Goal: Task Accomplishment & Management: Complete application form

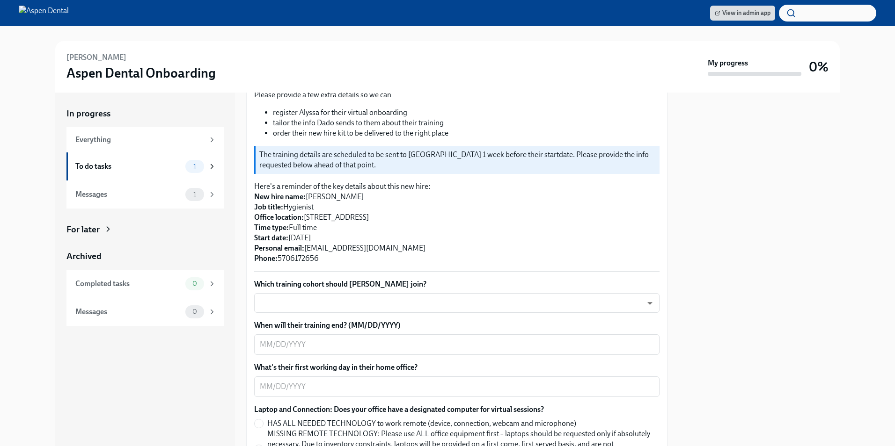
scroll to position [140, 0]
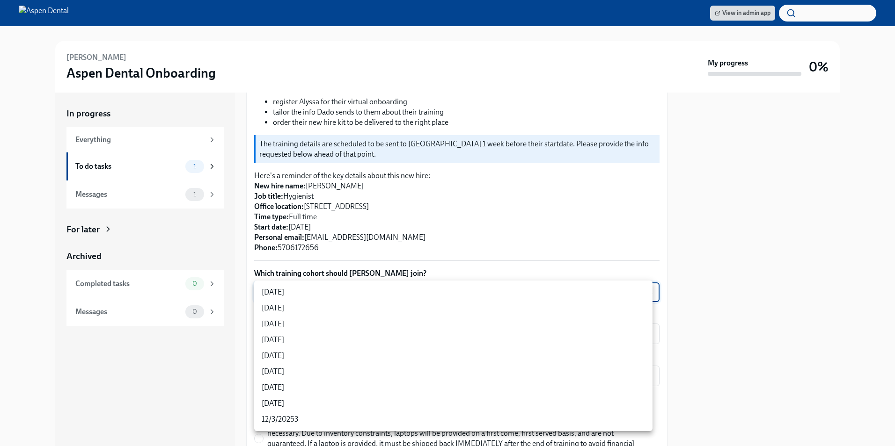
click at [373, 289] on body "View in admin app [PERSON_NAME] Aspen Dental Onboarding My progress 0% In progr…" at bounding box center [447, 223] width 895 height 446
click at [361, 339] on li "[DATE]" at bounding box center [453, 340] width 398 height 16
type input "rtYPevC7n"
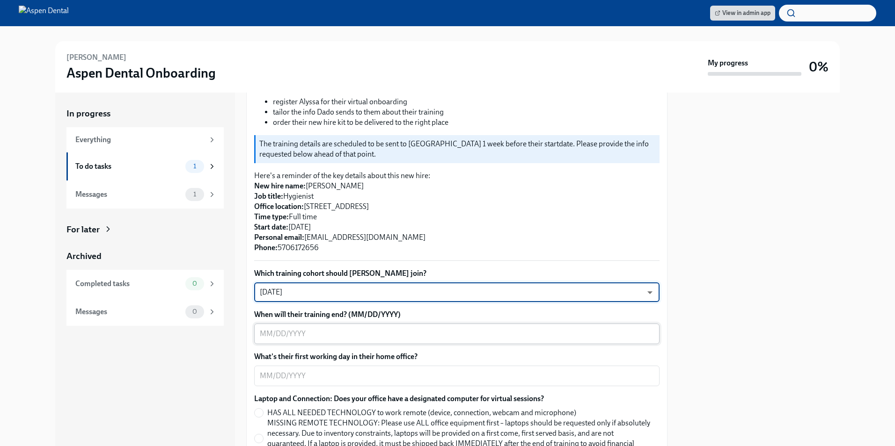
click at [361, 339] on textarea "When will their training end? (MM/DD/YYYY)" at bounding box center [457, 334] width 394 height 11
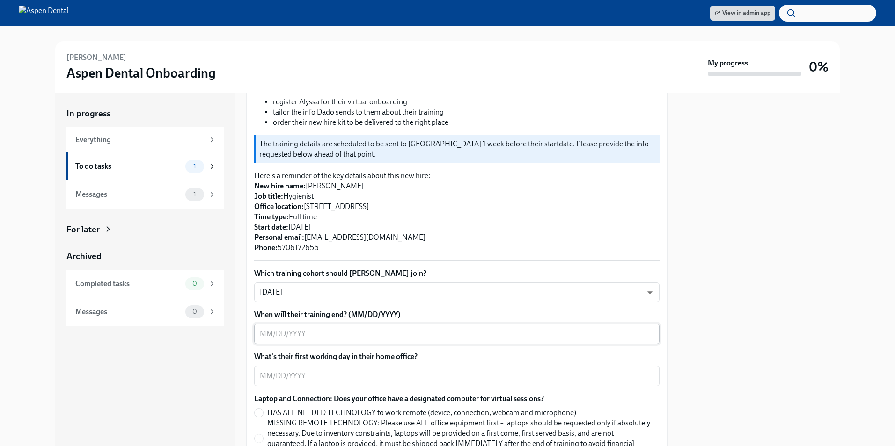
click at [273, 333] on textarea "When will their training end? (MM/DD/YYYY)" at bounding box center [457, 334] width 394 height 11
click at [289, 338] on textarea "When will their training end? (MM/DD/YYYY)" at bounding box center [457, 334] width 394 height 11
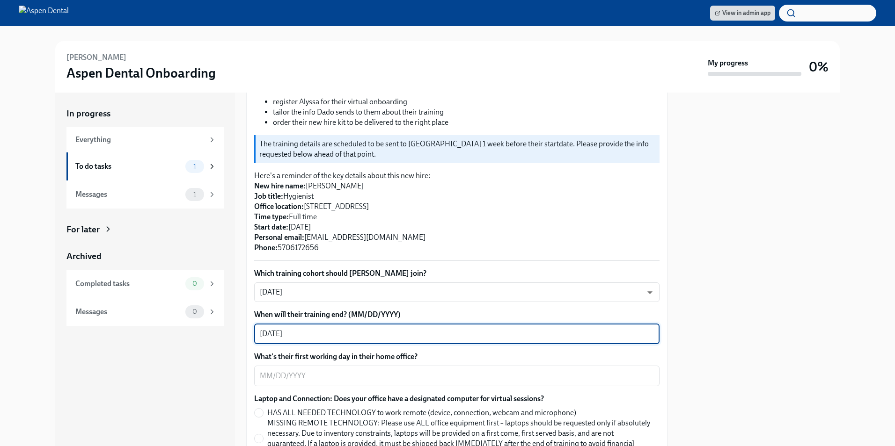
type textarea "09/18/2025"
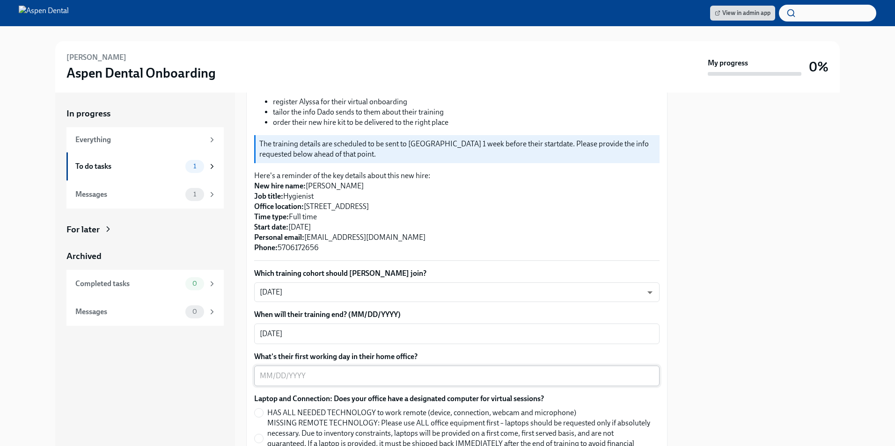
click at [307, 373] on textarea "What's their first working day in their home office?" at bounding box center [457, 376] width 394 height 11
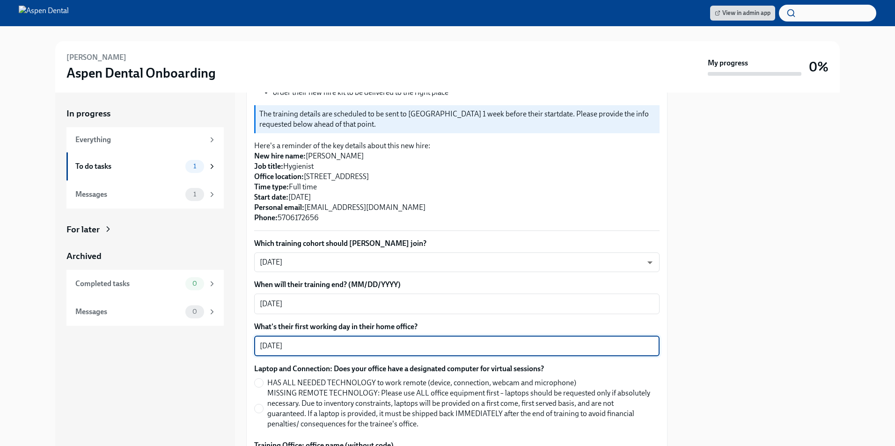
scroll to position [187, 0]
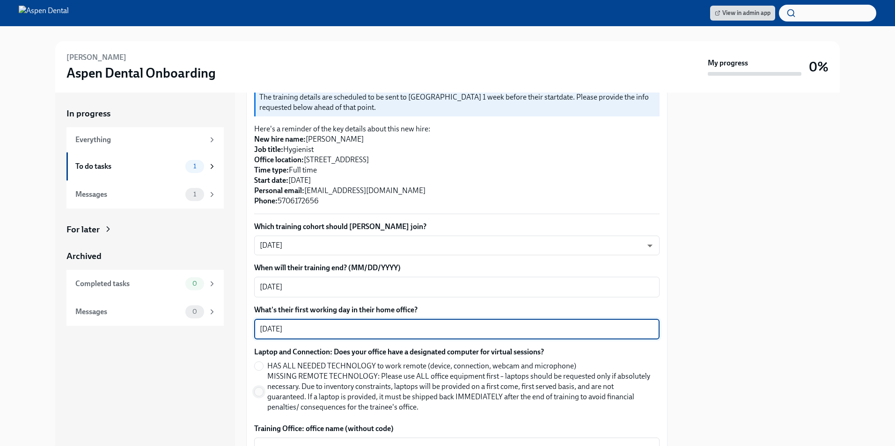
type textarea "09/15/2025"
click at [261, 392] on input "MISSING REMOTE TECHNOLOGY: Please use ALL office equipment first – laptops shou…" at bounding box center [259, 392] width 8 height 8
radio input "true"
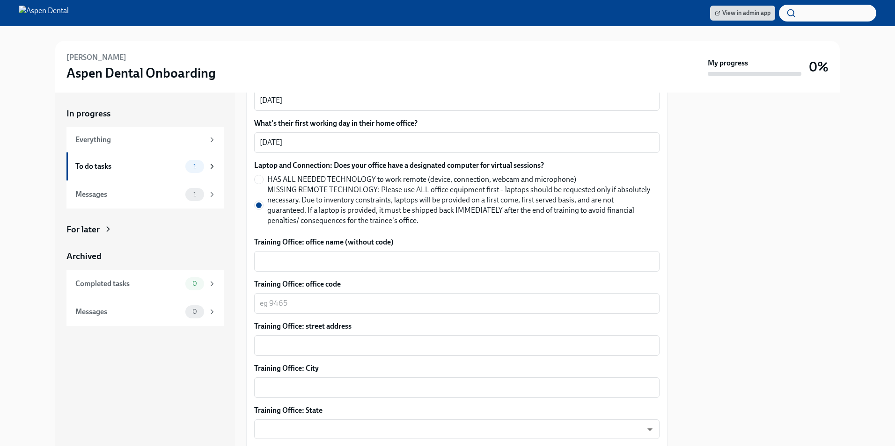
scroll to position [374, 0]
click at [353, 261] on textarea "Training Office: office name (without code)" at bounding box center [457, 261] width 394 height 11
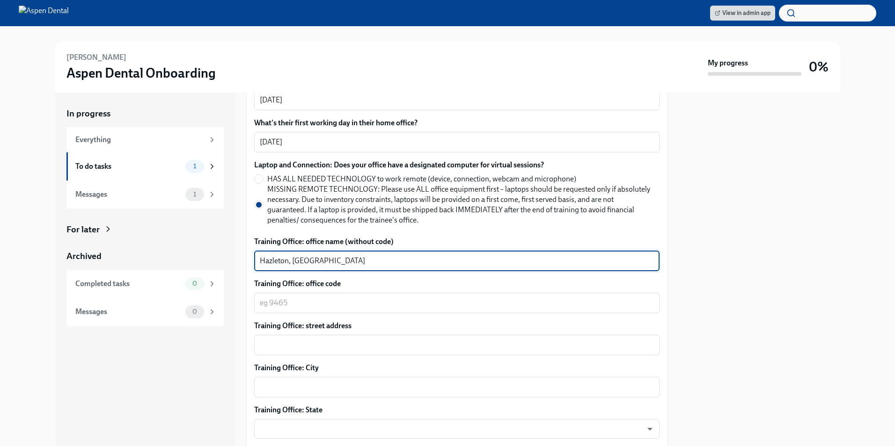
type textarea "Hazleton, PA"
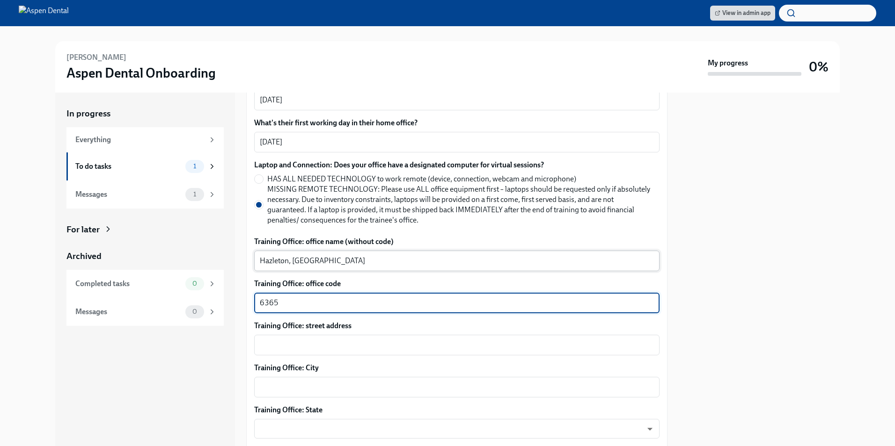
type textarea "6365"
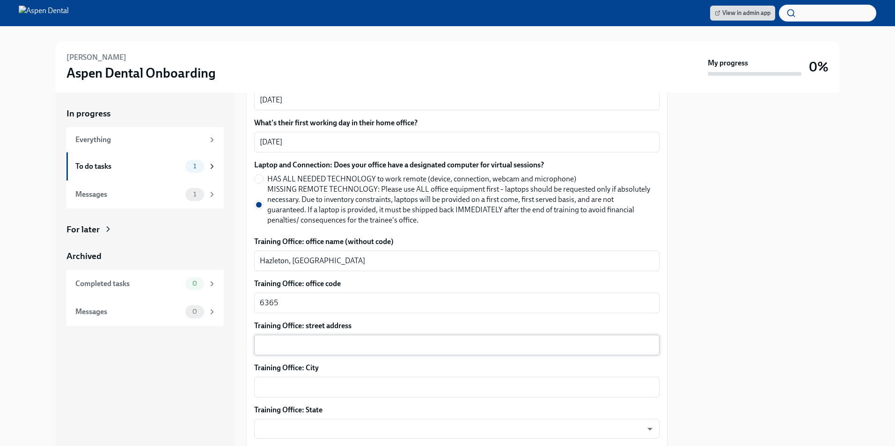
click at [348, 347] on textarea "Training Office: street address" at bounding box center [457, 345] width 394 height 11
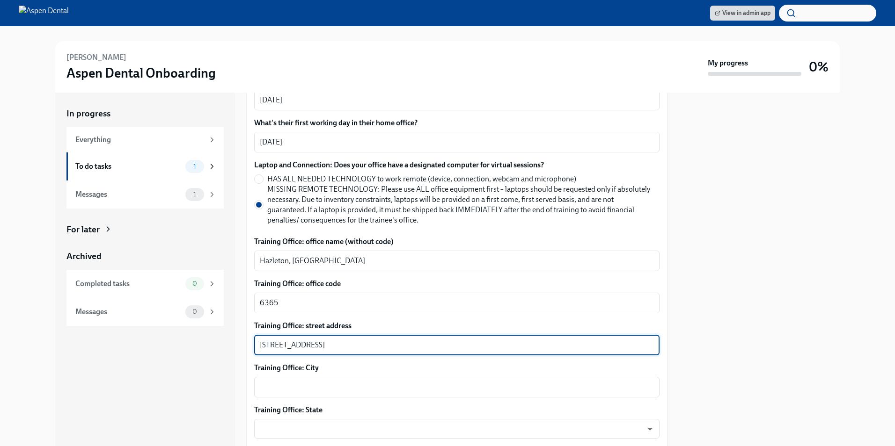
type textarea "741 Airport Road"
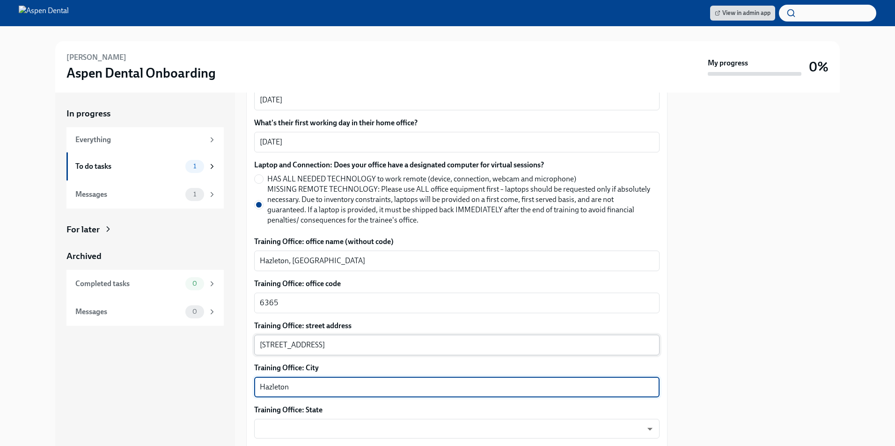
type textarea "Hazleton"
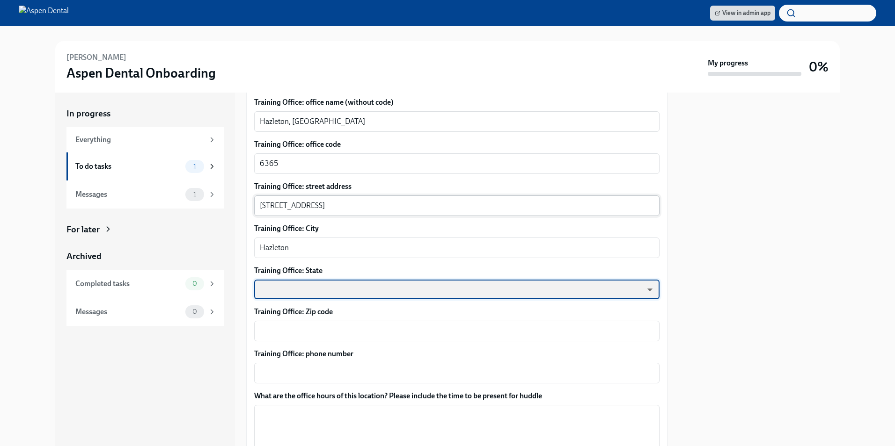
scroll to position [515, 0]
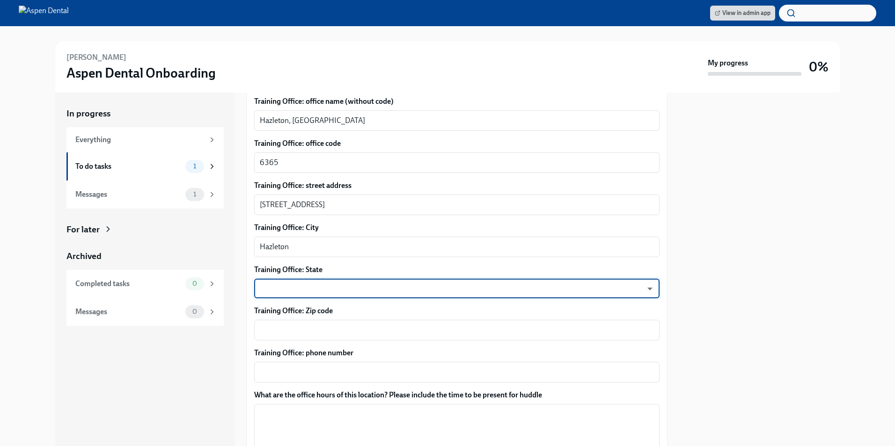
click at [351, 290] on body "View in admin app Alyssa Bosack Aspen Dental Onboarding My progress 0% In progr…" at bounding box center [447, 223] width 895 height 446
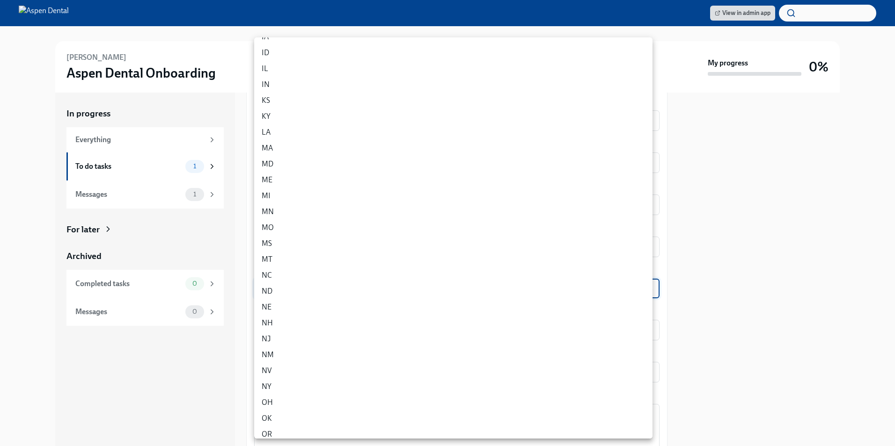
scroll to position [234, 0]
click at [278, 404] on li "PA" at bounding box center [453, 404] width 398 height 16
type input "IUCTqAnue"
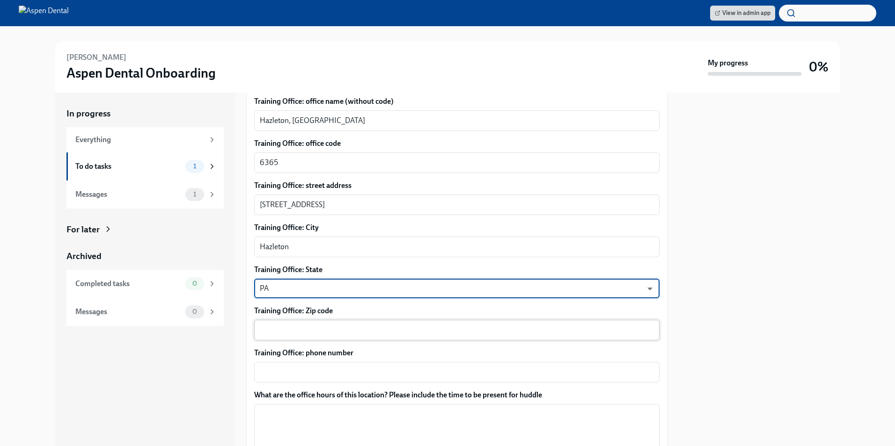
click at [311, 328] on textarea "Training Office: Zip code" at bounding box center [457, 330] width 394 height 11
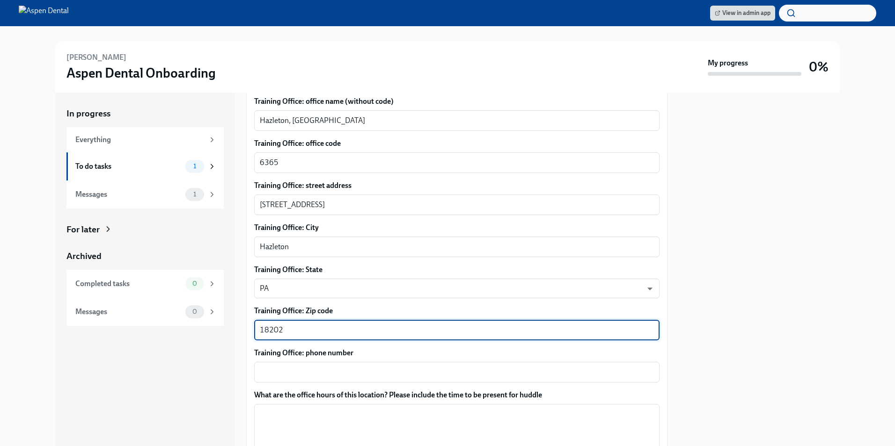
type textarea "18202"
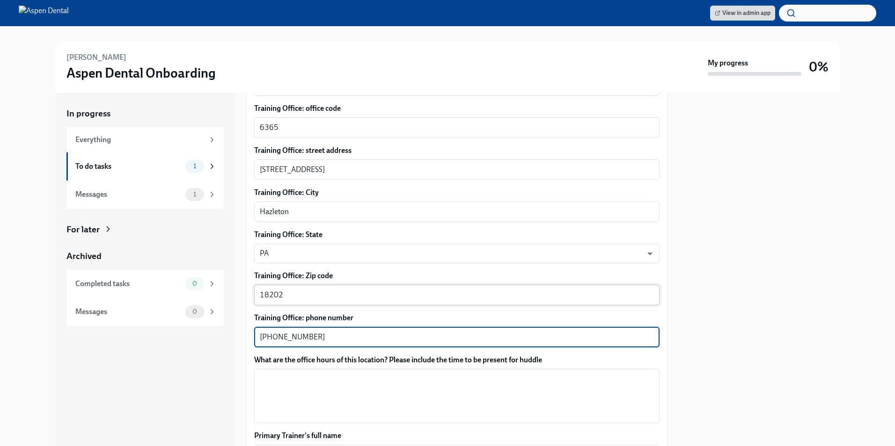
scroll to position [608, 0]
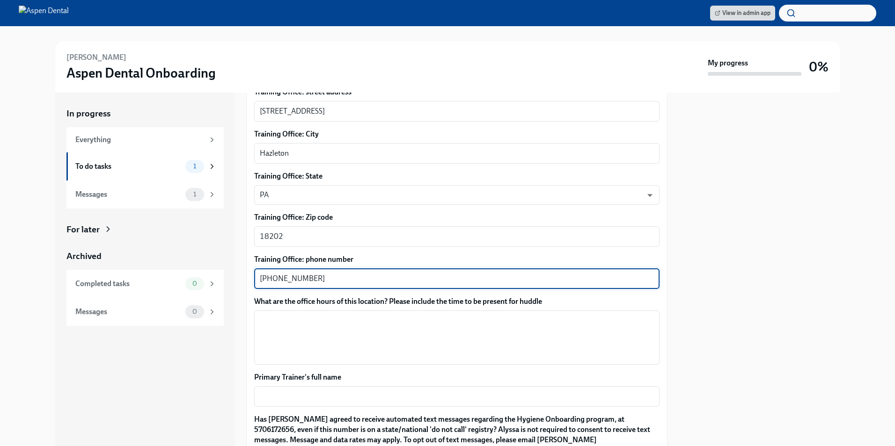
type textarea "570-453-0555"
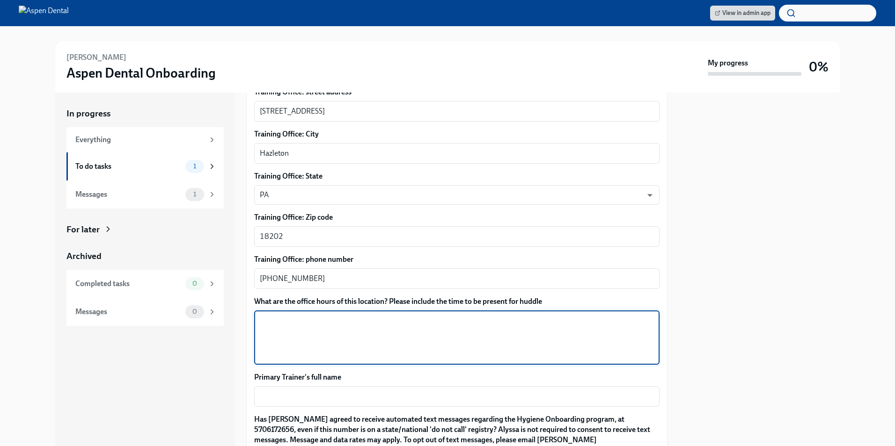
click at [309, 337] on textarea "What are the office hours of this location? Please include the time to be prese…" at bounding box center [457, 337] width 394 height 45
paste textarea "Monday 8:00AM - 7:00PM Tuesday 8:00AM - 5:00PM Wednesday 8:00AM - 5:00PM Thursd…"
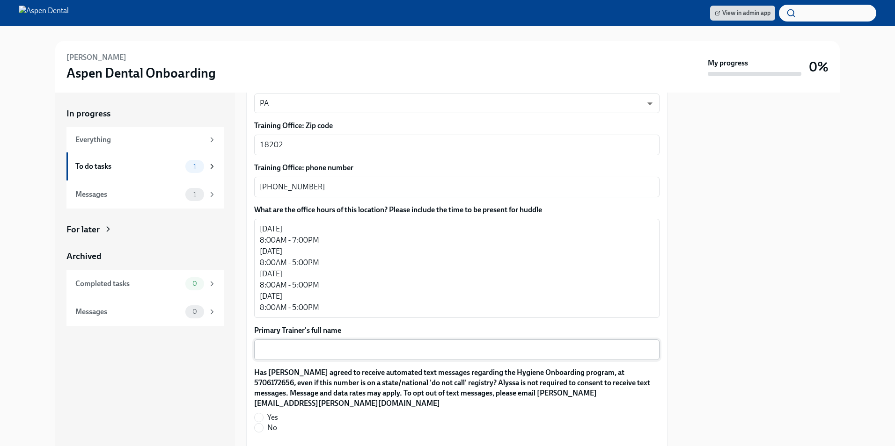
scroll to position [702, 0]
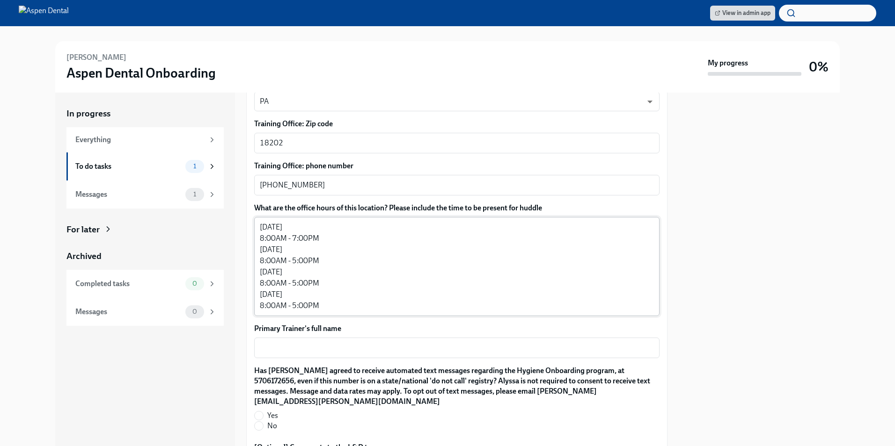
click at [335, 300] on textarea "Monday 8:00AM - 7:00PM Tuesday 8:00AM - 5:00PM Wednesday 8:00AM - 5:00PM Thursd…" at bounding box center [457, 267] width 394 height 90
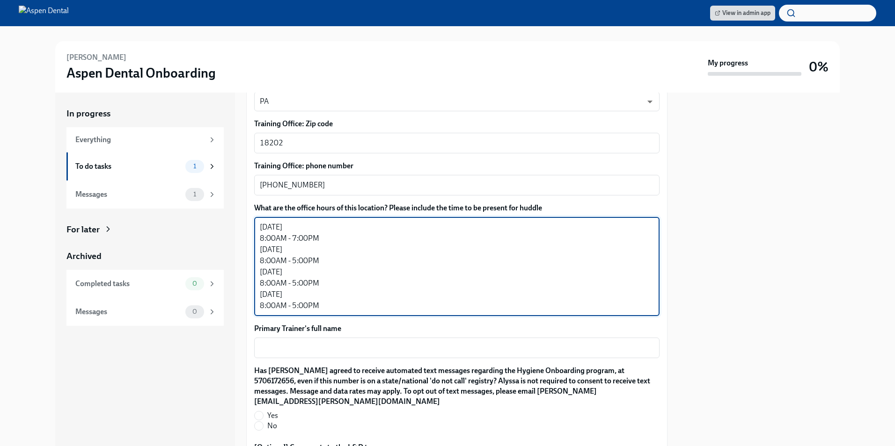
click at [335, 304] on textarea "Monday 8:00AM - 7:00PM Tuesday 8:00AM - 5:00PM Wednesday 8:00AM - 5:00PM Thursd…" at bounding box center [457, 267] width 394 height 90
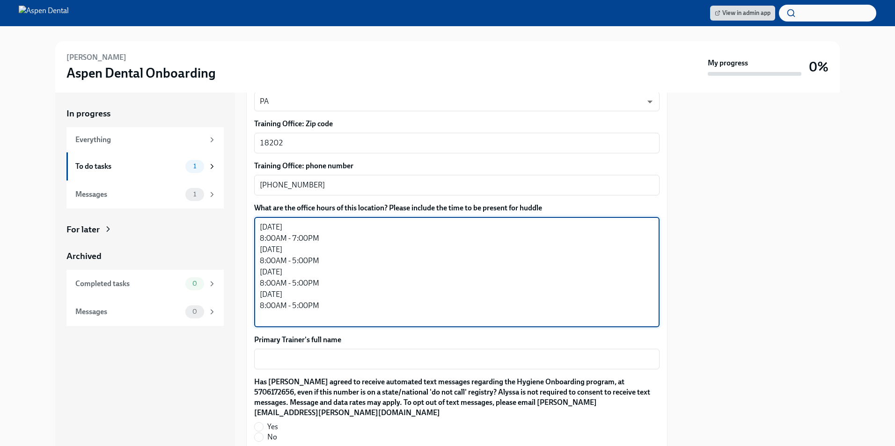
paste textarea "Friday 8:00AM - 2:00PM"
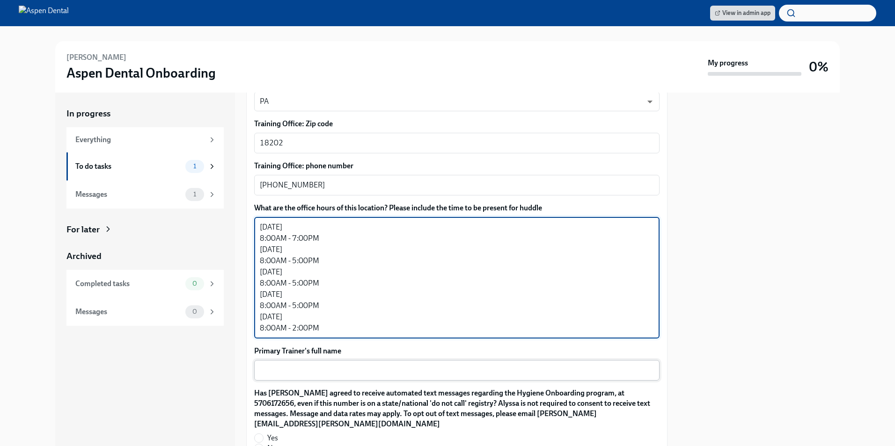
type textarea "Monday 8:00AM - 7:00PM Tuesday 8:00AM - 5:00PM Wednesday 8:00AM - 5:00PM Thursd…"
click at [309, 368] on textarea "Primary Trainer's full name" at bounding box center [457, 370] width 394 height 11
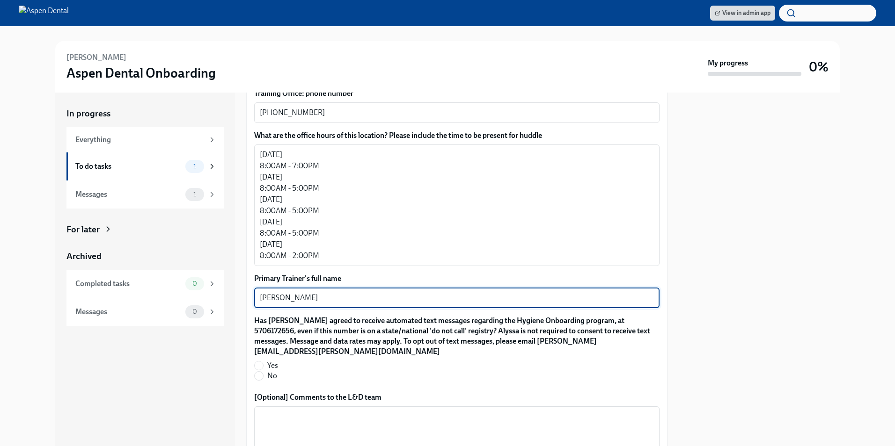
scroll to position [796, 0]
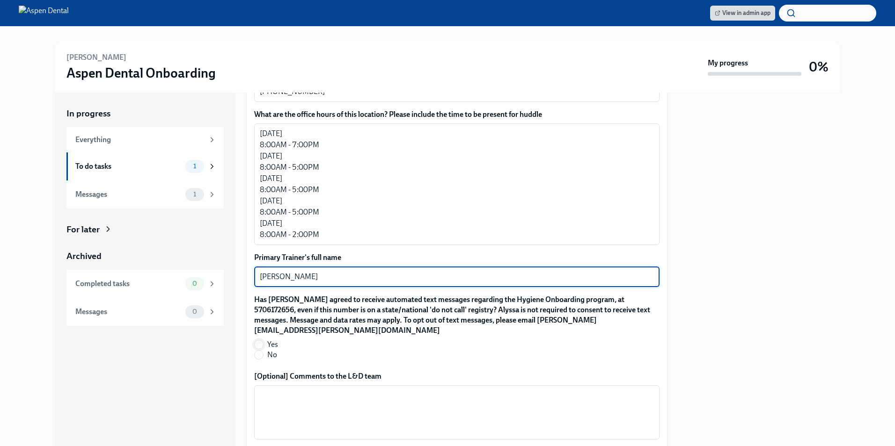
type textarea "Shauna Kostic"
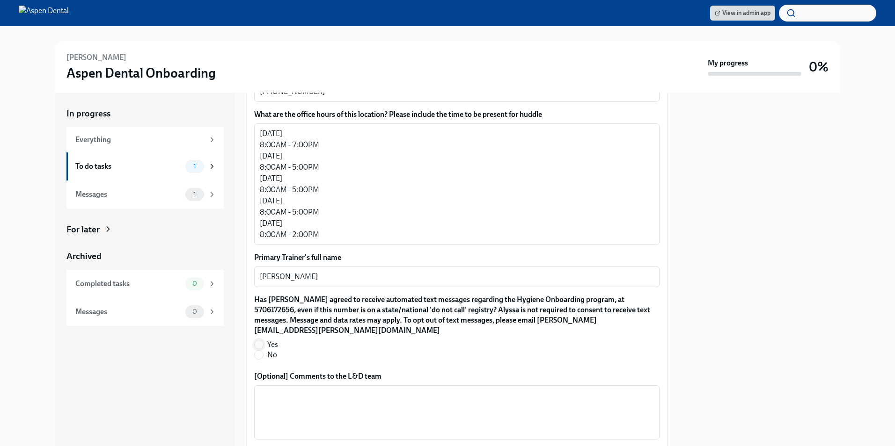
click at [262, 347] on input "Yes" at bounding box center [259, 345] width 8 height 8
radio input "true"
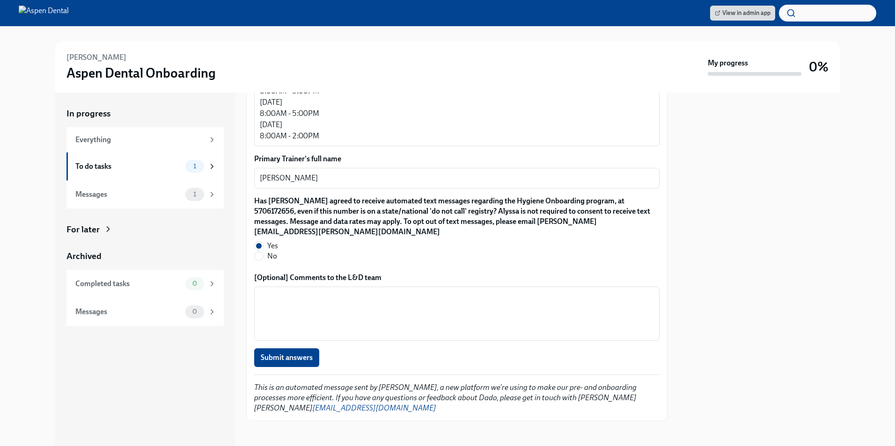
scroll to position [899, 0]
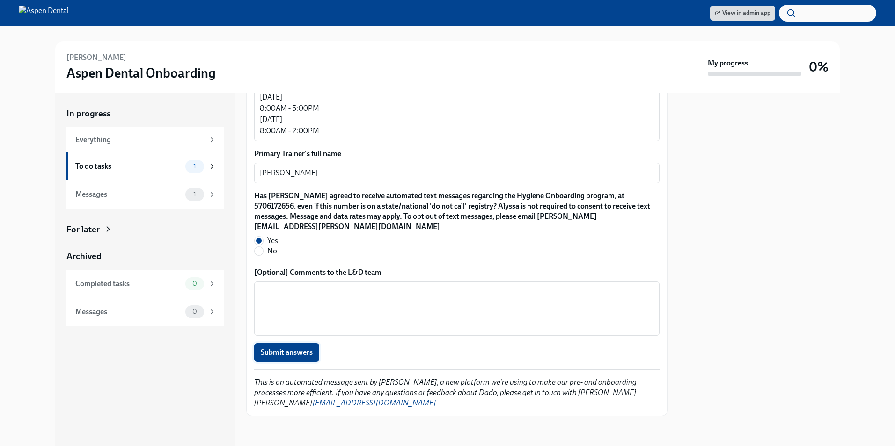
click at [304, 357] on span "Submit answers" at bounding box center [287, 352] width 52 height 9
